Goal: Task Accomplishment & Management: Complete application form

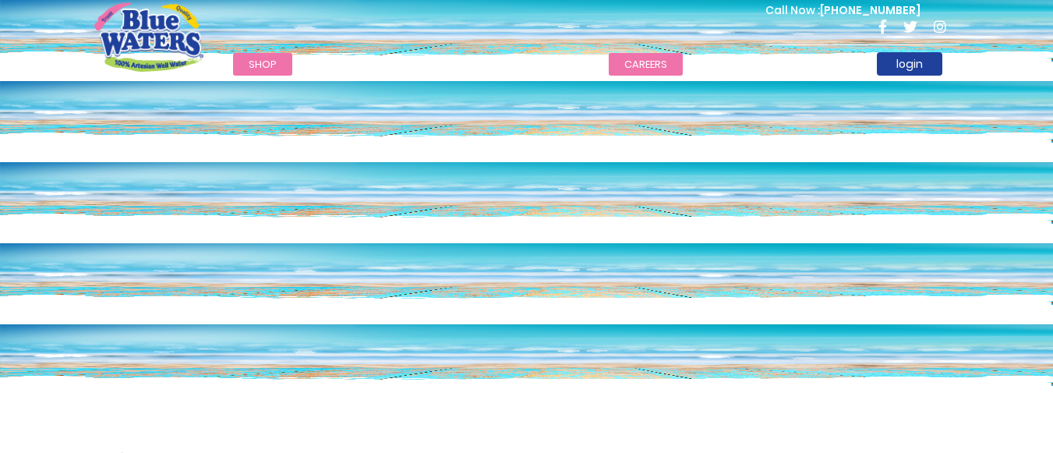
click at [623, 69] on link "careers" at bounding box center [646, 64] width 74 height 23
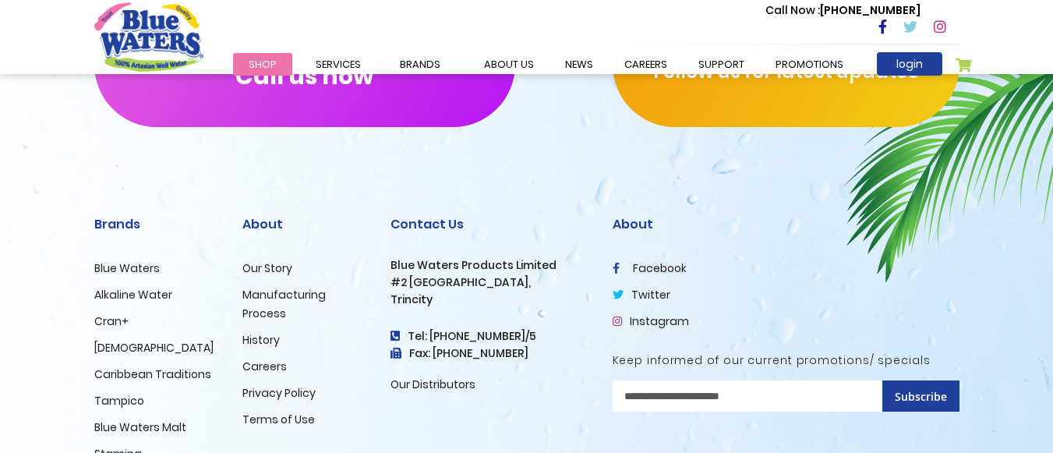
scroll to position [1705, 0]
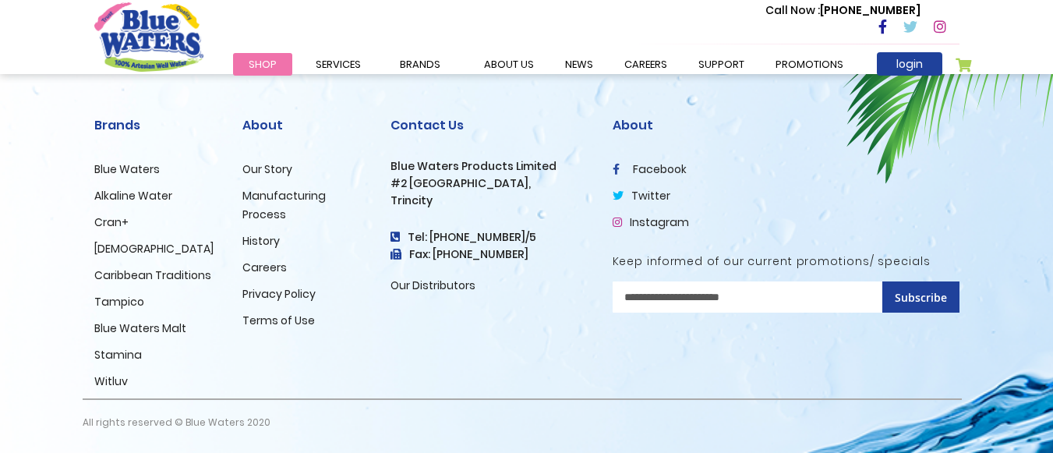
click at [274, 268] on link "Careers" at bounding box center [264, 268] width 44 height 16
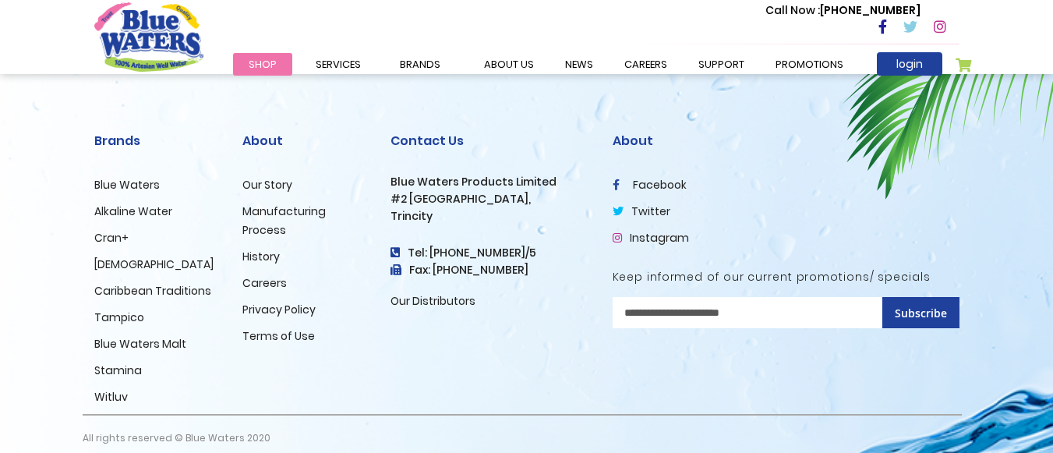
click at [281, 288] on link "Careers" at bounding box center [264, 283] width 44 height 16
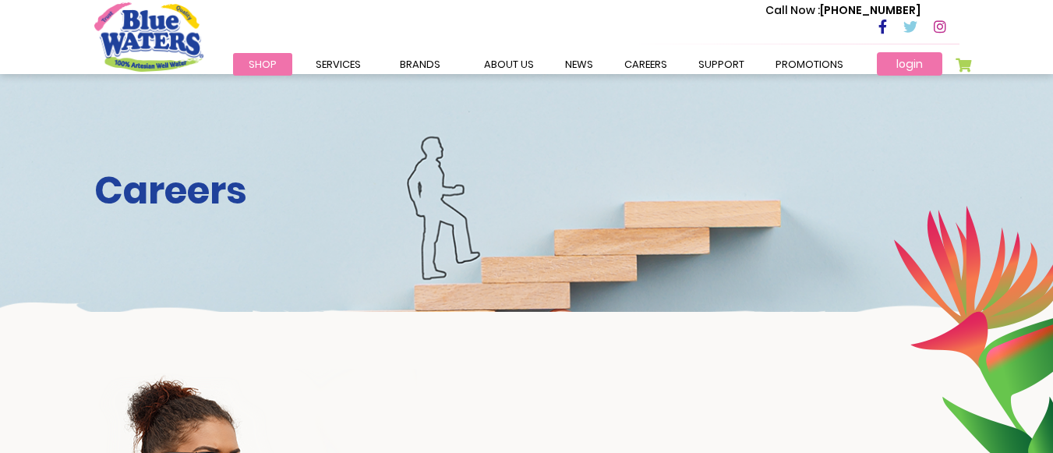
click at [917, 64] on link "login" at bounding box center [909, 63] width 65 height 23
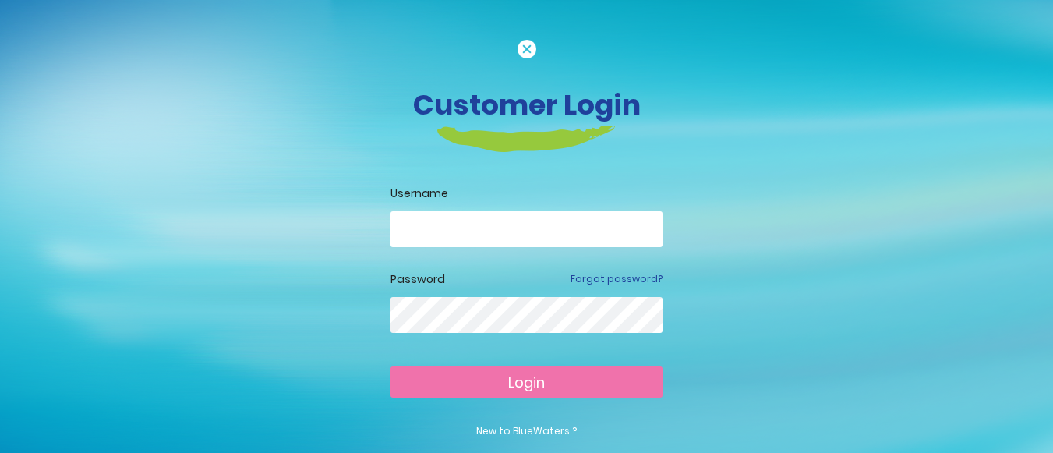
scroll to position [58, 0]
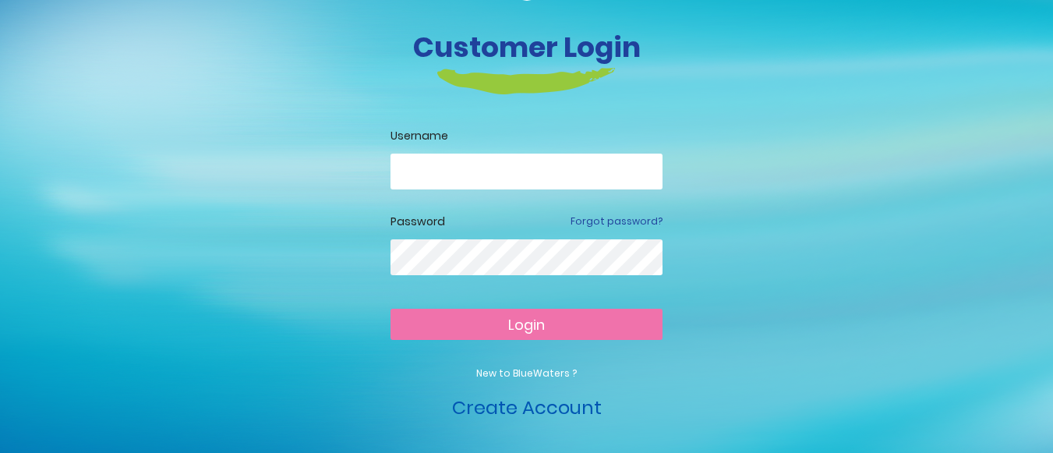
click at [498, 409] on link "Create Account" at bounding box center [527, 407] width 150 height 26
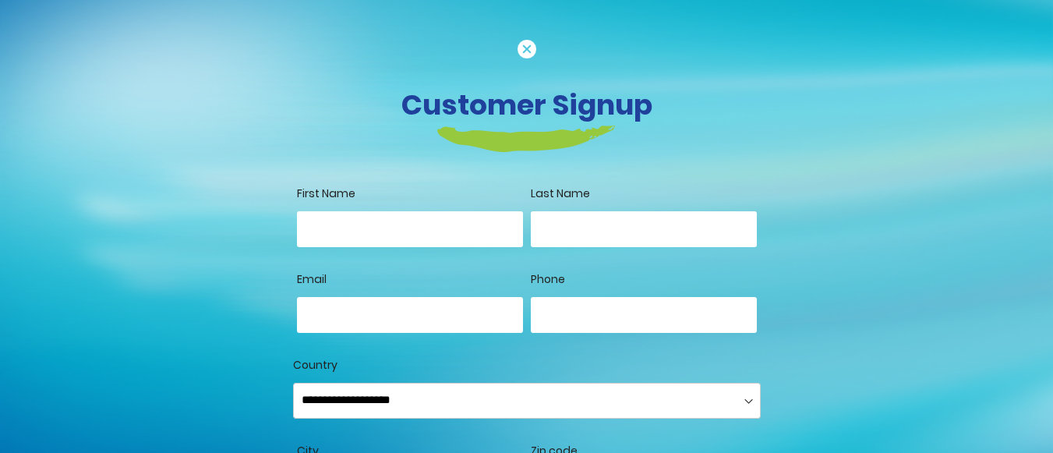
click at [410, 226] on input "First Name" at bounding box center [410, 229] width 226 height 36
drag, startPoint x: 410, startPoint y: 226, endPoint x: 452, endPoint y: 275, distance: 64.7
type input "*******"
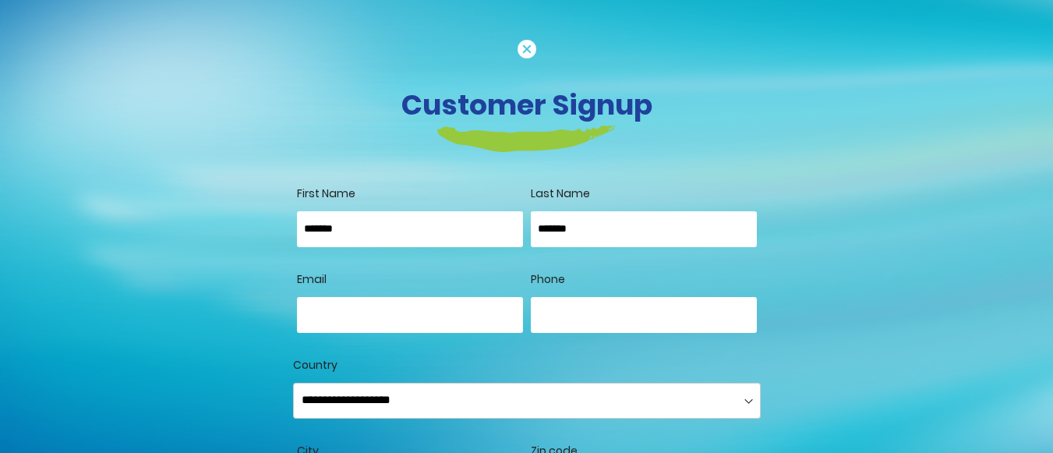
type input "**********"
click at [542, 448] on span "Zip code" at bounding box center [554, 451] width 47 height 16
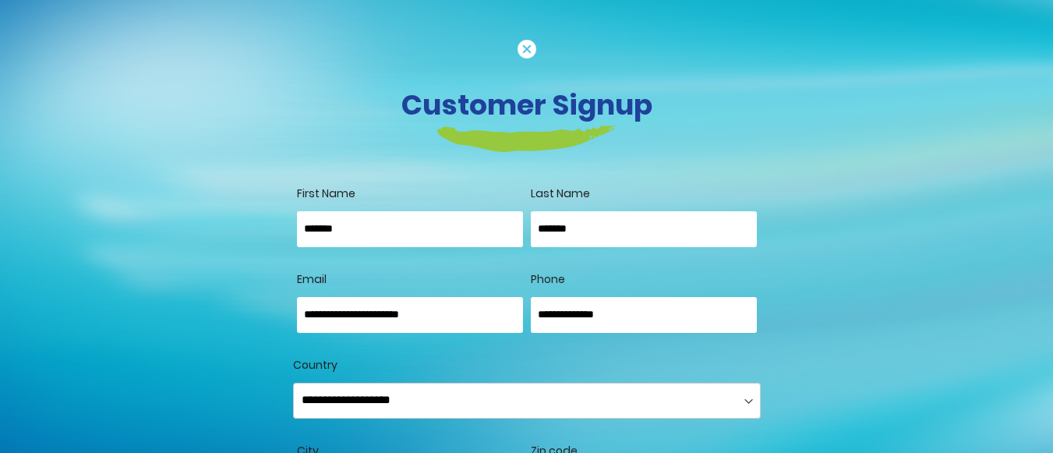
click at [542, 448] on span "Zip code" at bounding box center [554, 451] width 47 height 16
click at [532, 409] on select "**********" at bounding box center [527, 401] width 468 height 36
click at [293, 383] on select "**********" at bounding box center [527, 401] width 468 height 36
click at [618, 446] on label "Zip code" at bounding box center [644, 451] width 226 height 16
click at [524, 47] on img at bounding box center [527, 49] width 19 height 19
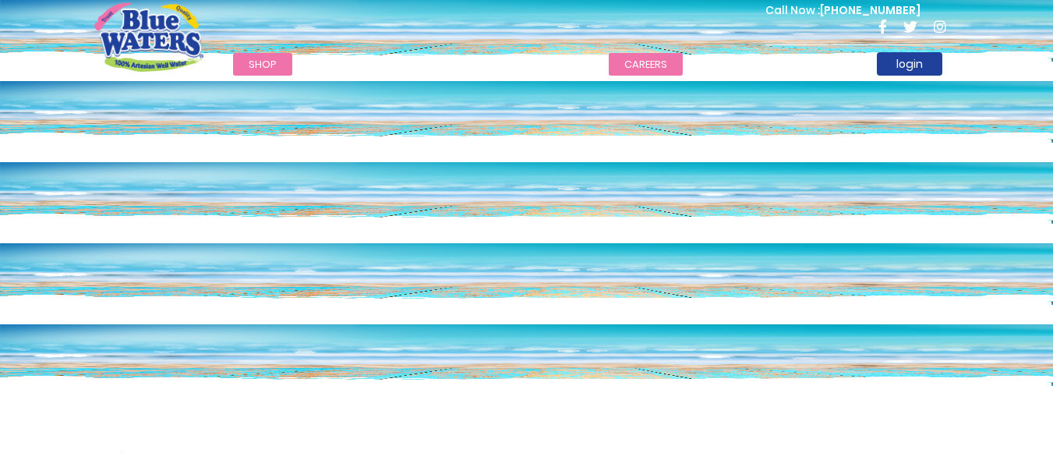
click at [648, 64] on link "careers" at bounding box center [646, 64] width 74 height 23
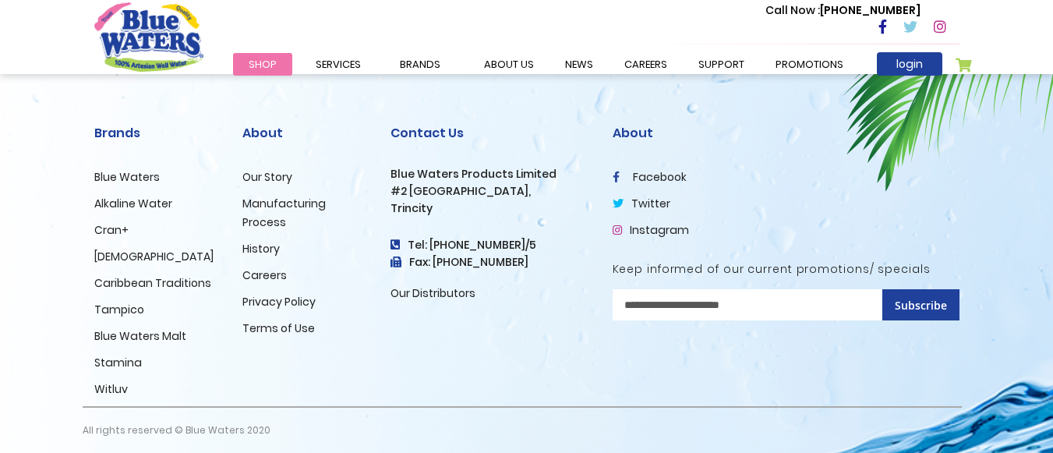
scroll to position [1705, 0]
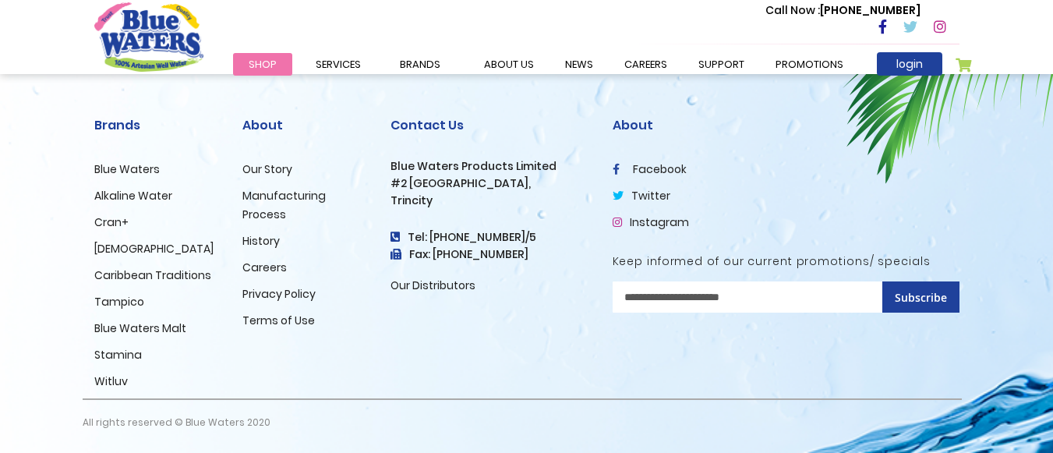
click at [265, 268] on link "Careers" at bounding box center [264, 268] width 44 height 16
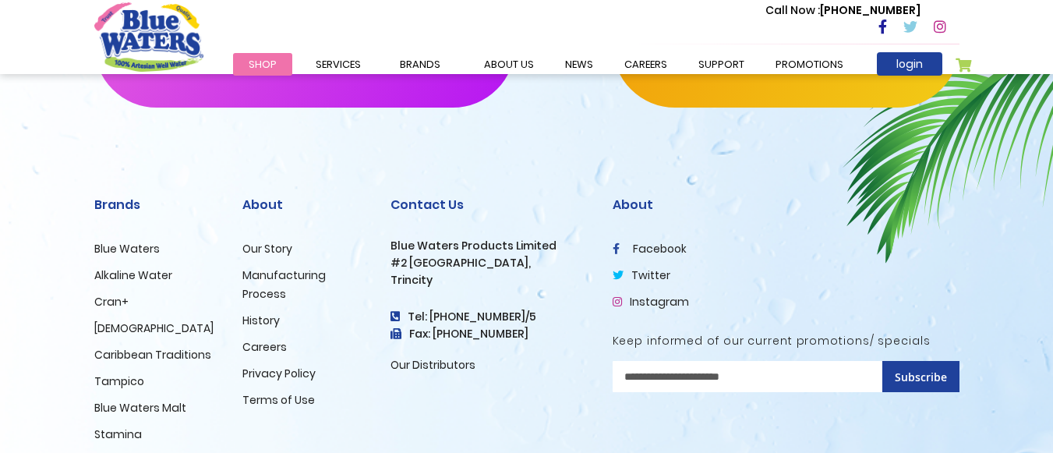
scroll to position [1646, 0]
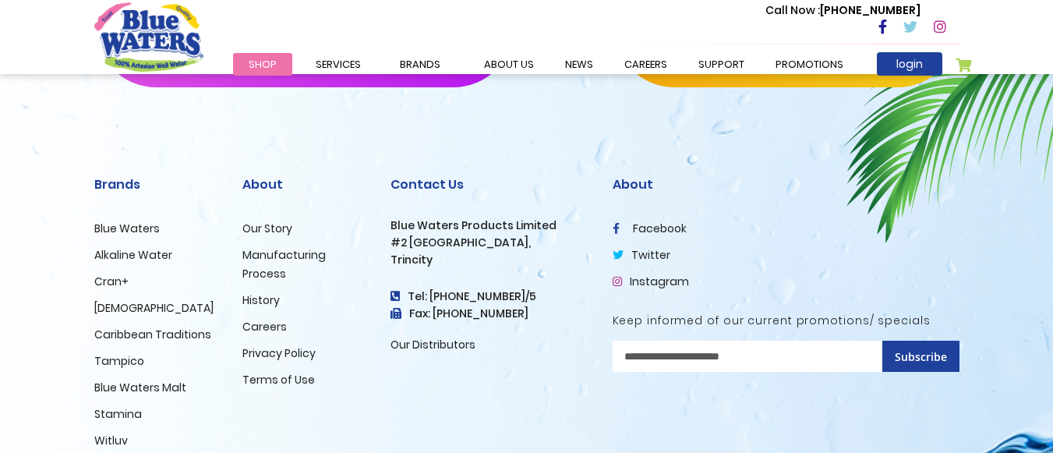
click at [268, 325] on link "Careers" at bounding box center [264, 327] width 44 height 16
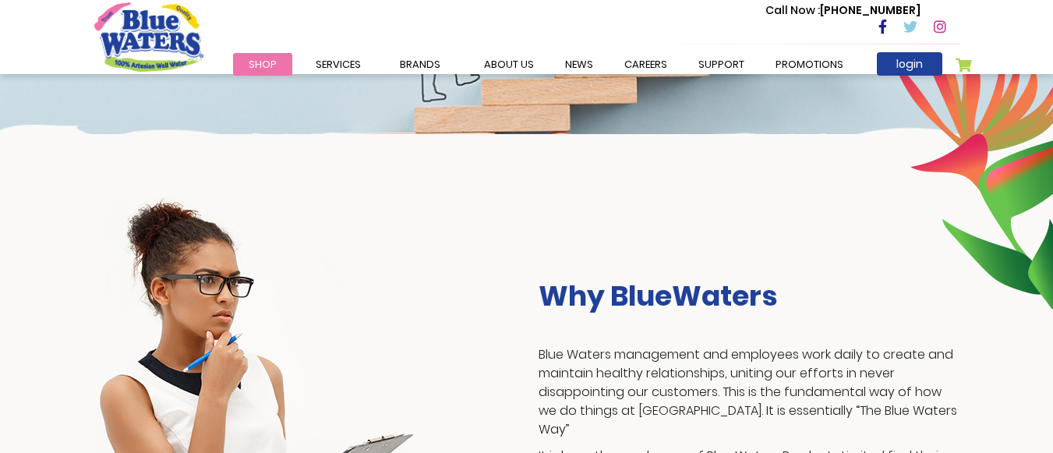
scroll to position [40, 0]
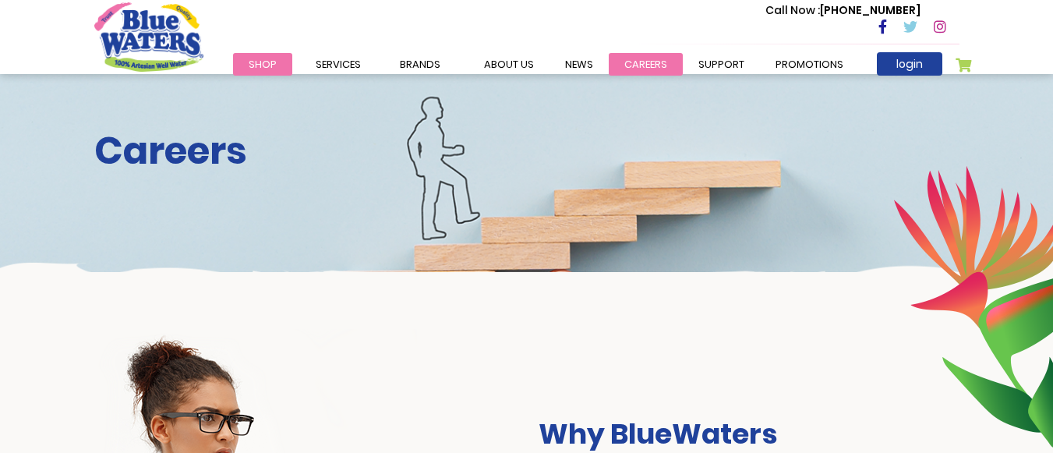
click at [636, 64] on link "careers" at bounding box center [646, 64] width 74 height 23
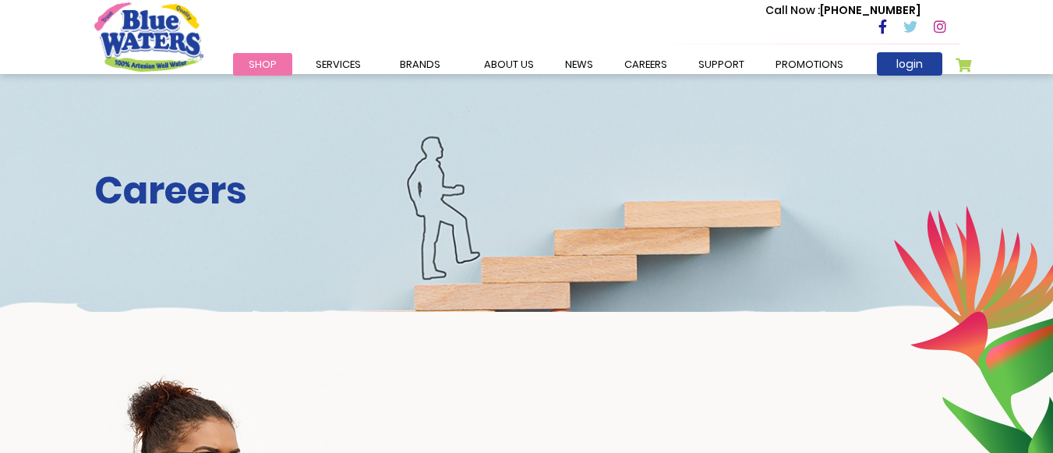
click at [636, 64] on link "careers" at bounding box center [646, 64] width 74 height 23
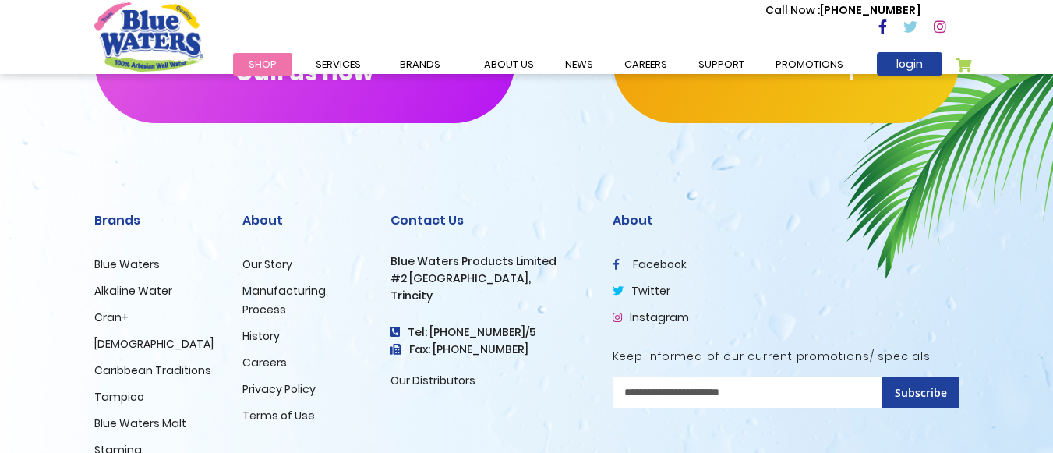
scroll to position [1705, 0]
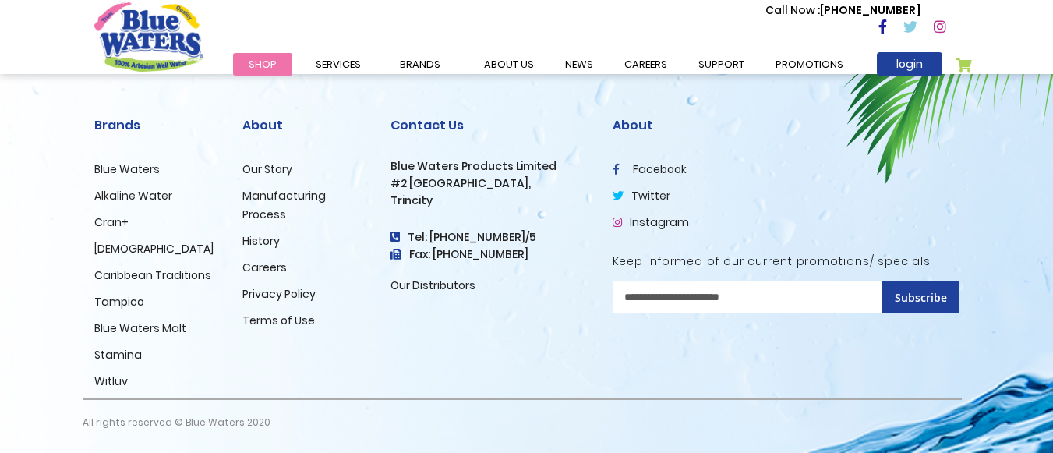
click at [267, 265] on link "Careers" at bounding box center [264, 268] width 44 height 16
